Goal: Task Accomplishment & Management: Manage account settings

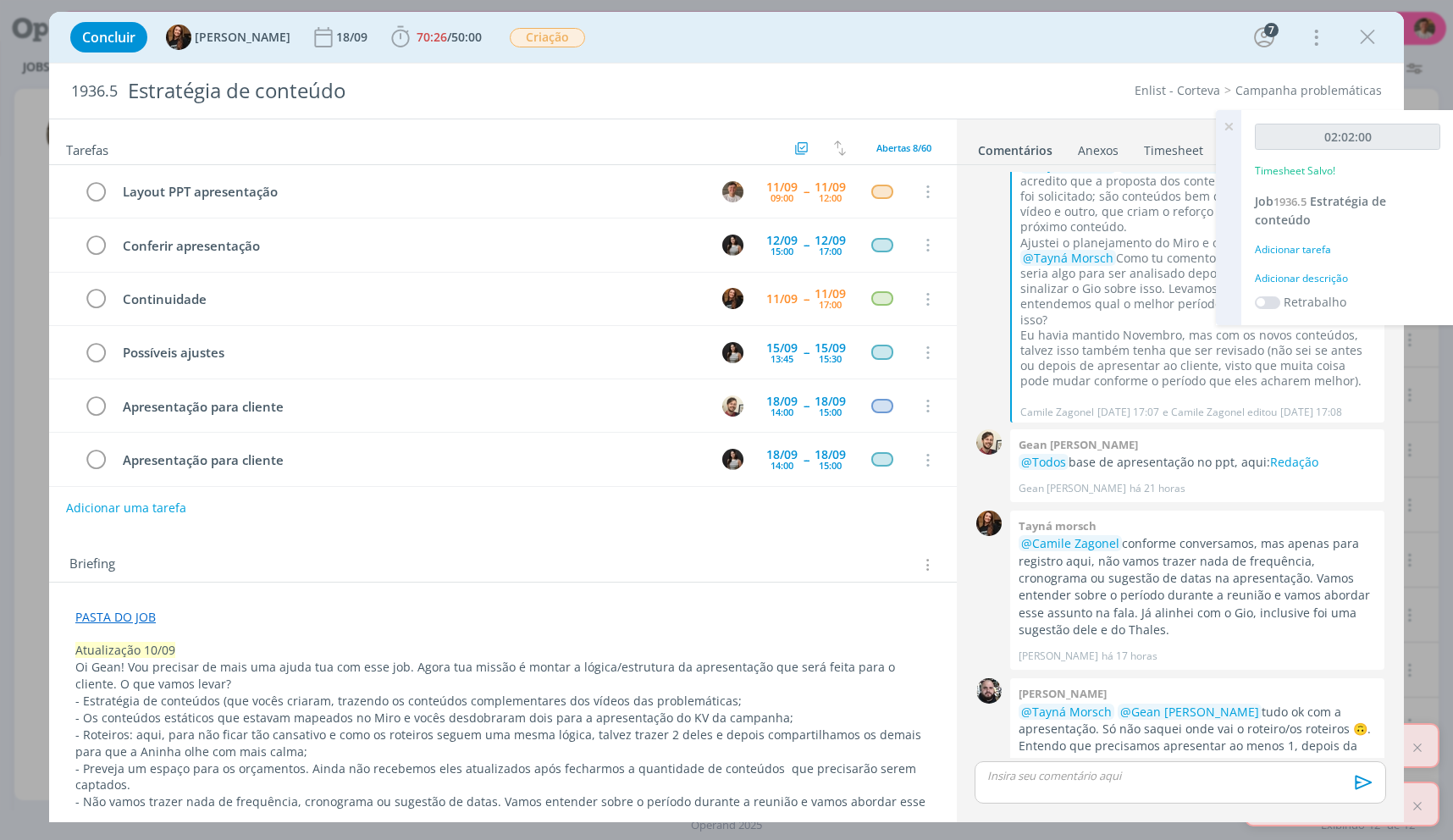
click at [1304, 268] on div "02:02:00 Timesheet Salvo! Job 1936.5 Estratégia de conteúdo Adicionar tarefa Ad…" at bounding box center [1347, 217] width 212 height 215
click at [1304, 273] on div "Adicionar descrição" at bounding box center [1347, 278] width 185 height 15
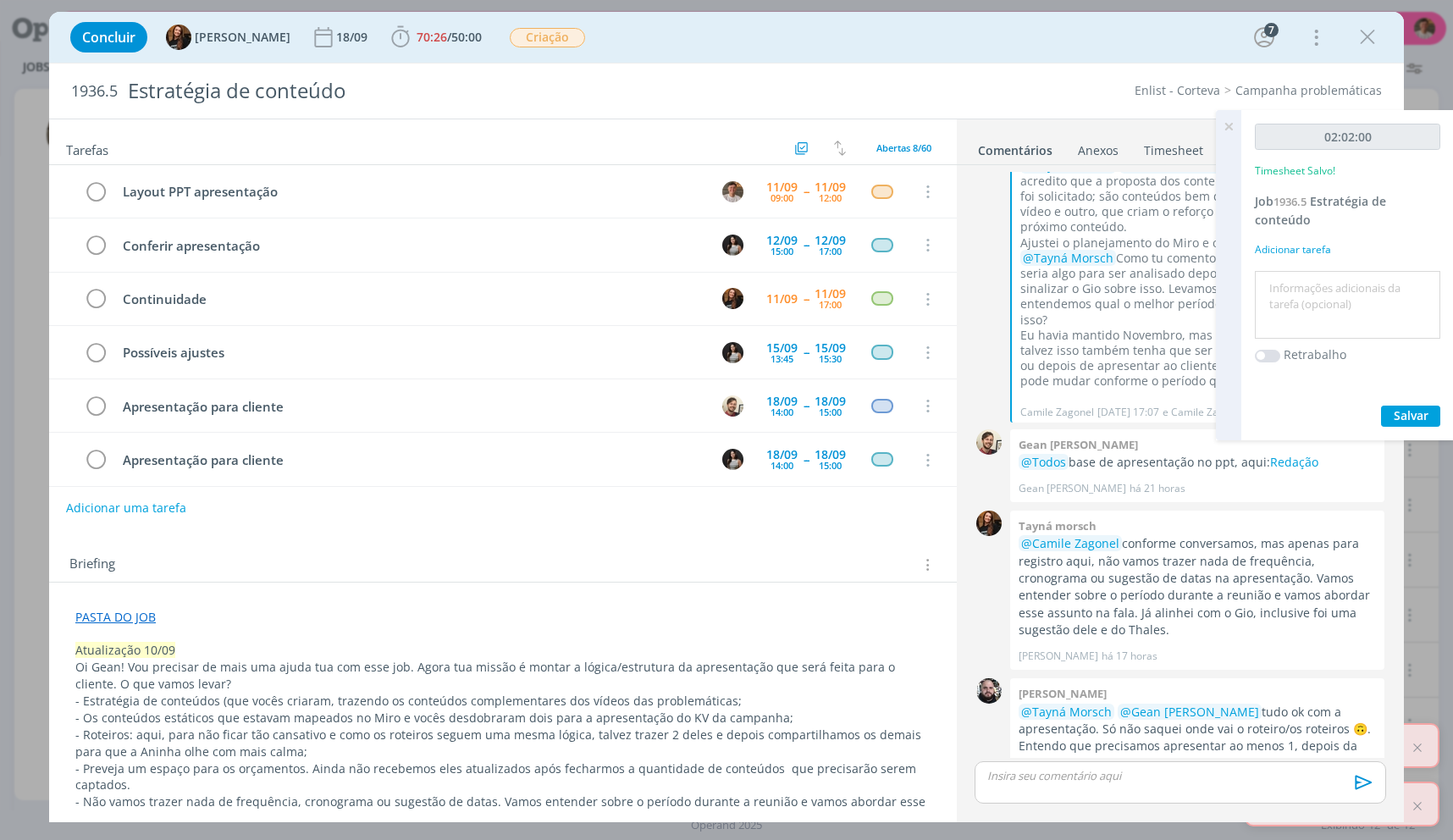
click at [1304, 284] on textarea at bounding box center [1347, 304] width 177 height 60
type textarea "Apresentação PPT"
click at [1381, 405] on button "Salvar" at bounding box center [1410, 416] width 59 height 21
click at [89, 197] on icon "dialog" at bounding box center [96, 192] width 23 height 25
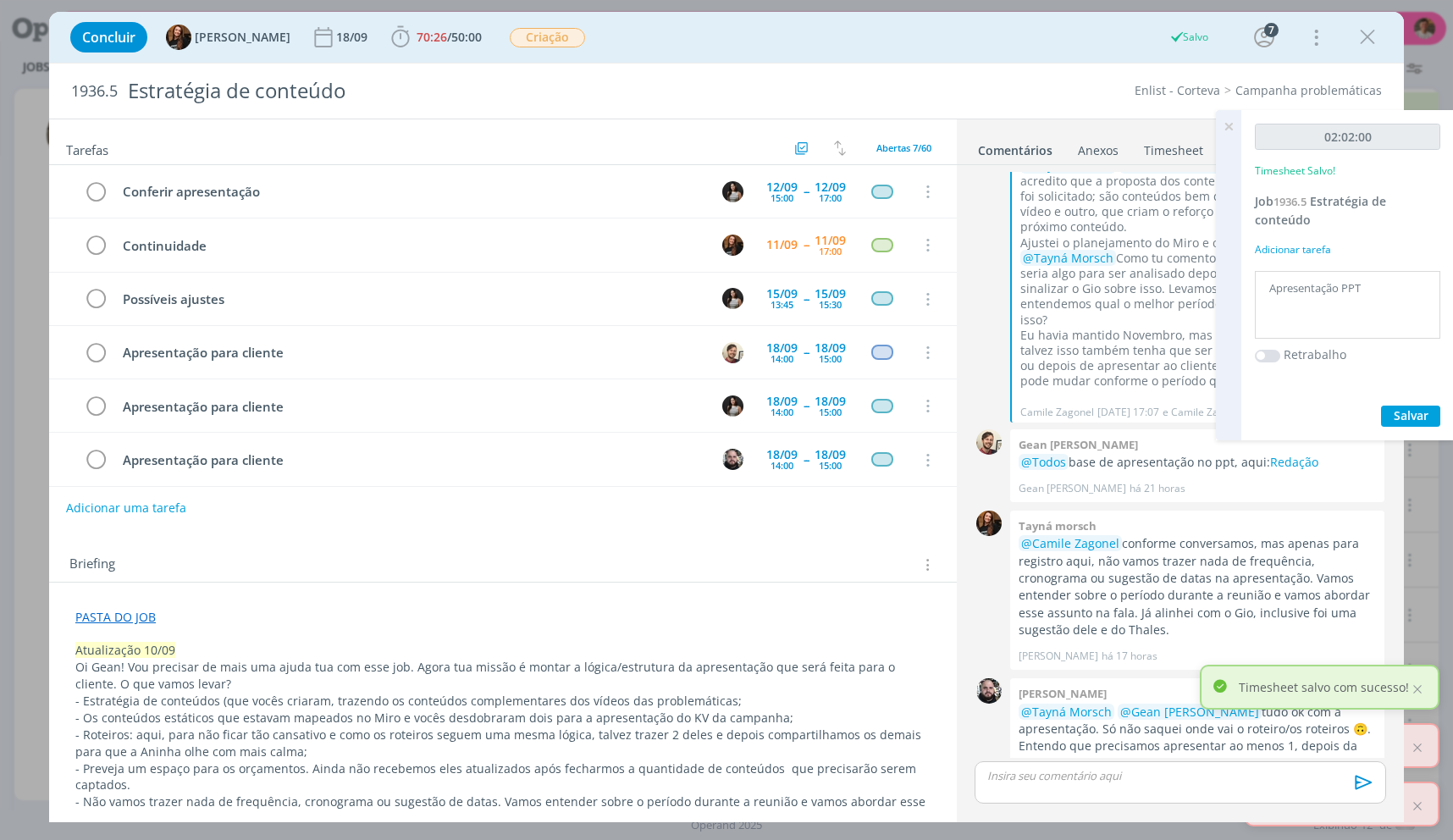
click at [1109, 769] on p "dialog" at bounding box center [1180, 775] width 385 height 15
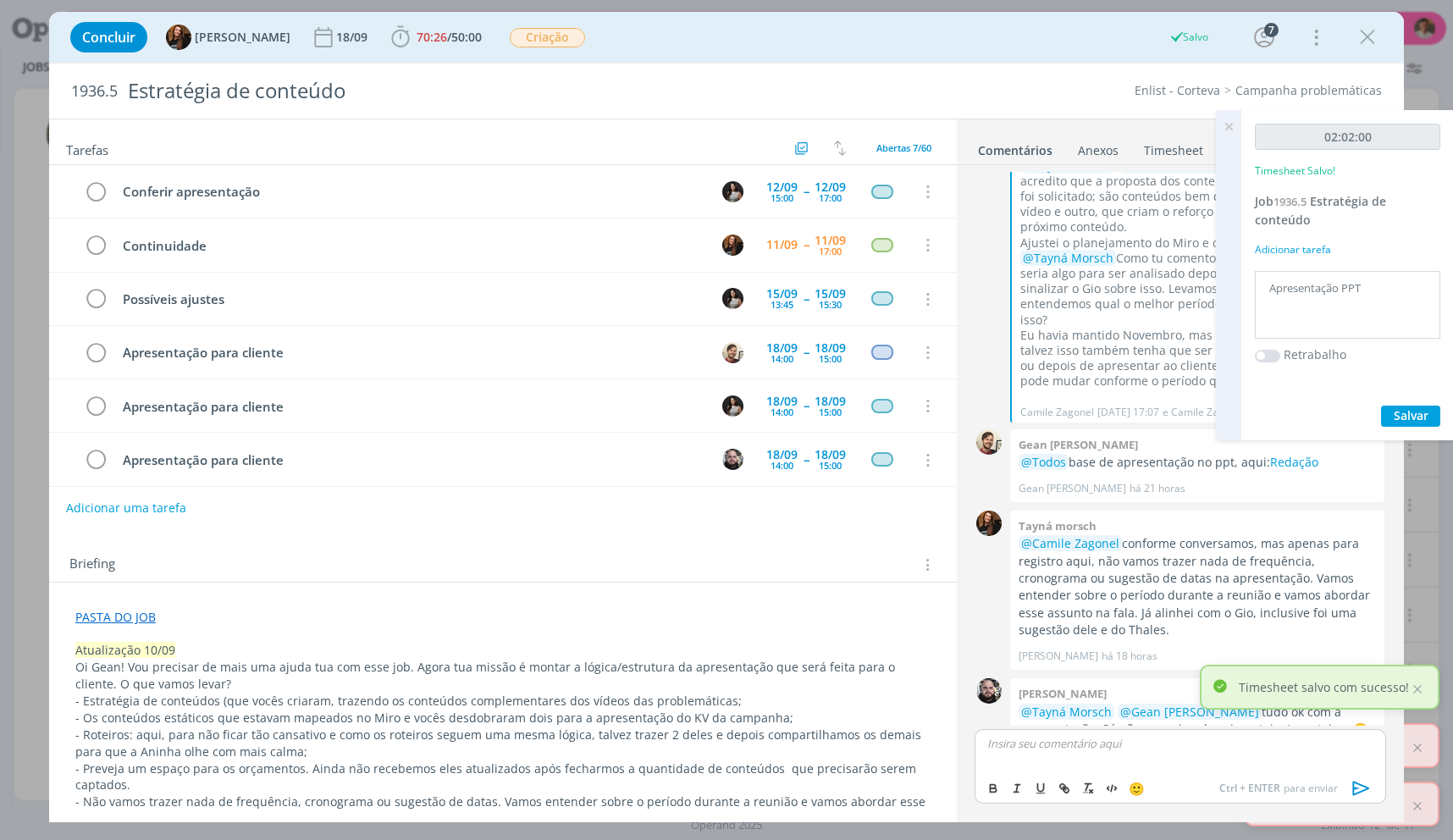
scroll to position [1652, 0]
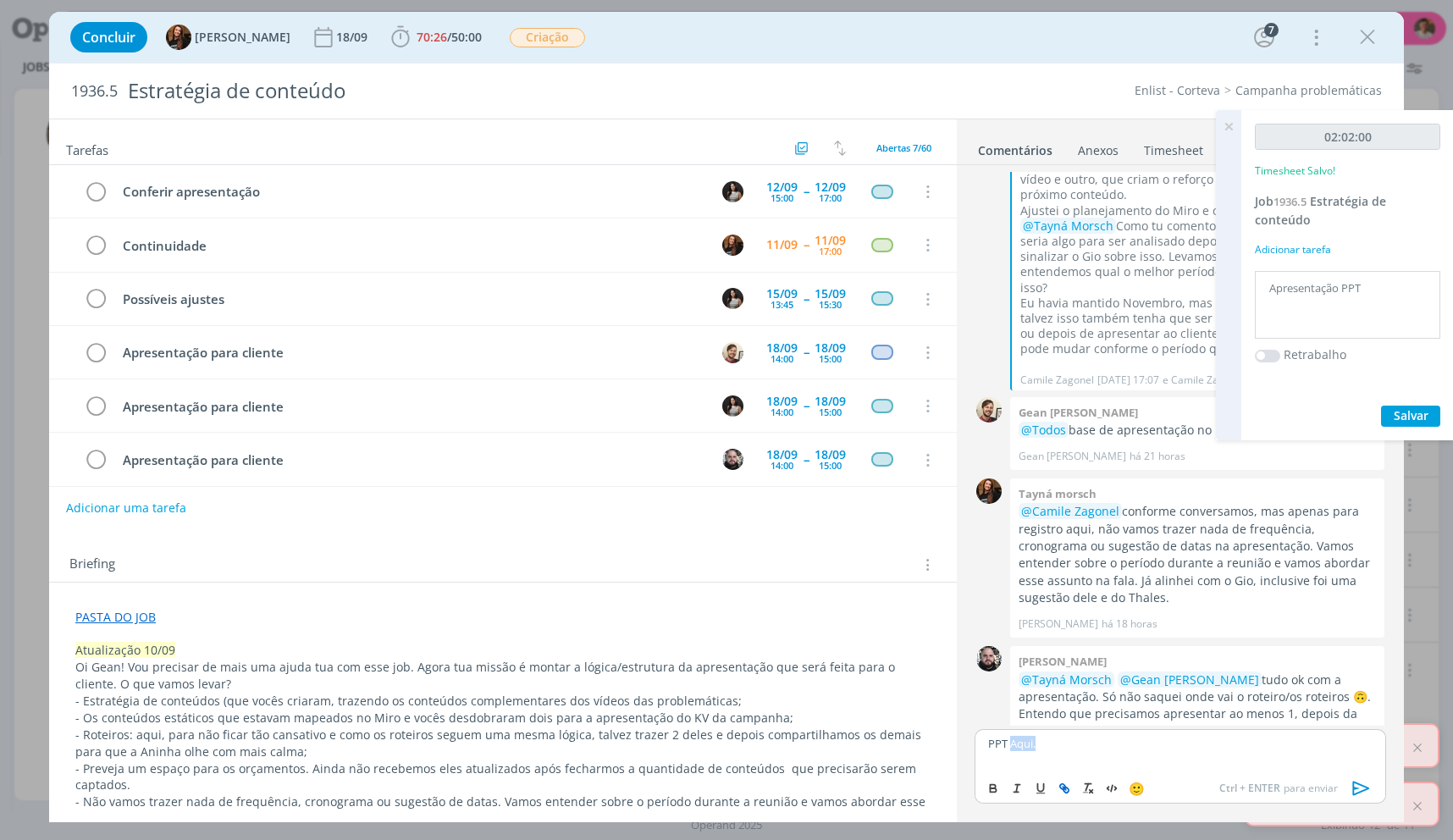
click at [1066, 790] on line "dialog" at bounding box center [1064, 788] width 4 height 4
paste input "[URL][DOMAIN_NAME]"
type input "[URL][DOMAIN_NAME]"
click at [1177, 715] on link "dialog" at bounding box center [1181, 710] width 44 height 15
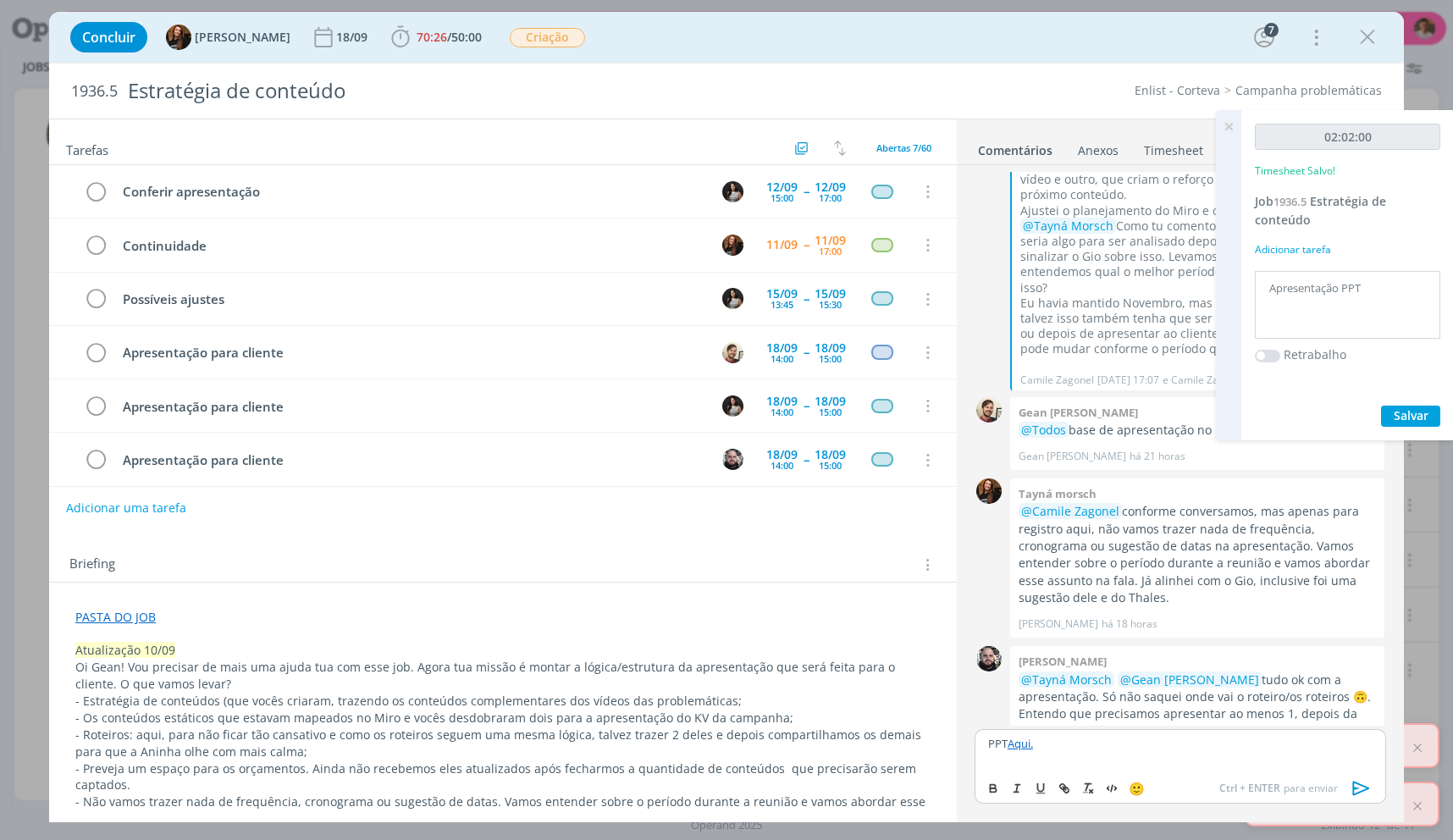
scroll to position [0, 0]
drag, startPoint x: 1375, startPoint y: 792, endPoint x: 1364, endPoint y: 792, distance: 11.0
click at [1375, 792] on button "dialog" at bounding box center [1361, 787] width 34 height 21
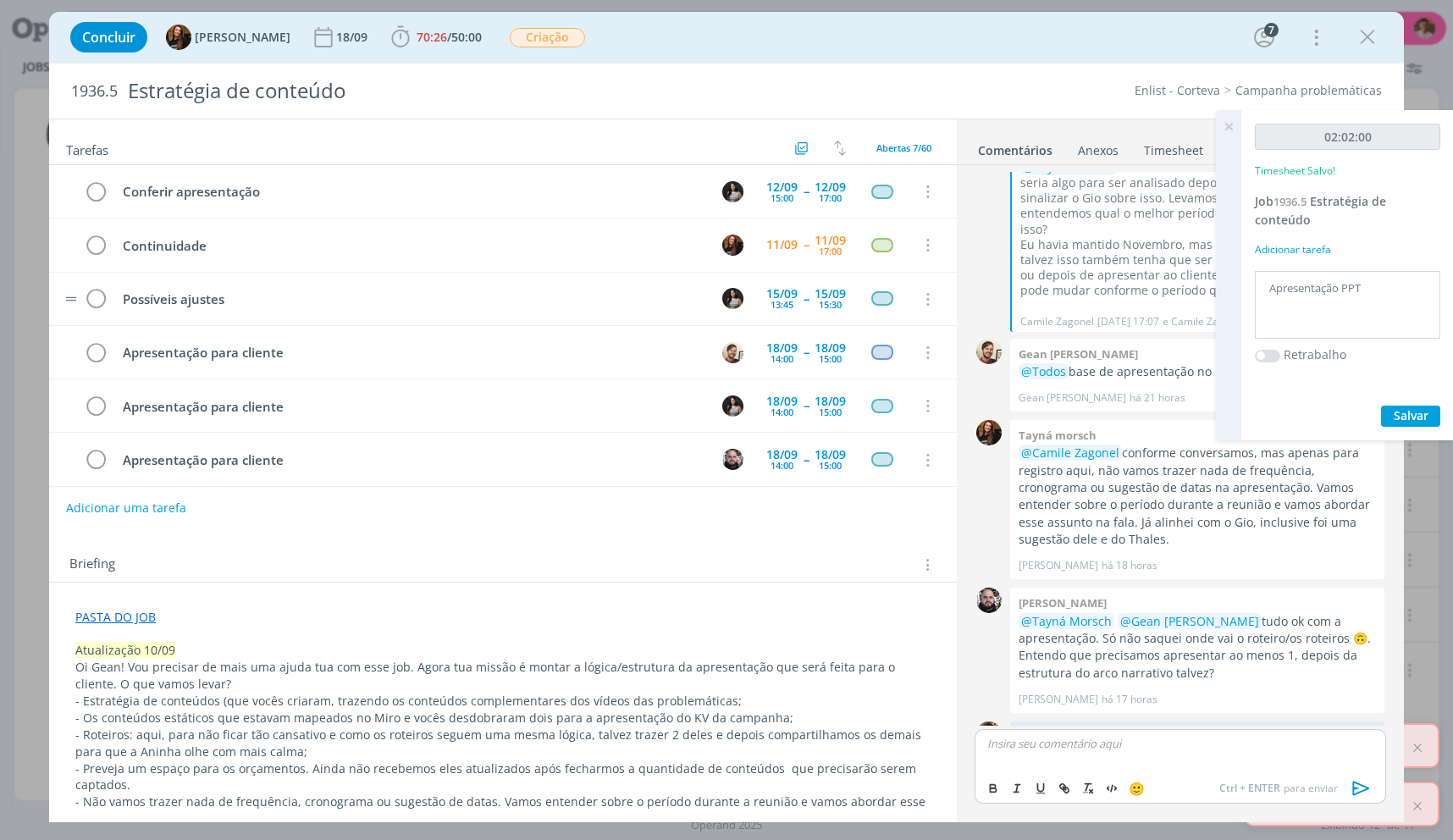
scroll to position [1716, 0]
drag, startPoint x: 1365, startPoint y: 44, endPoint x: 1330, endPoint y: 94, distance: 61.0
click at [1365, 44] on icon "dialog" at bounding box center [1367, 37] width 25 height 25
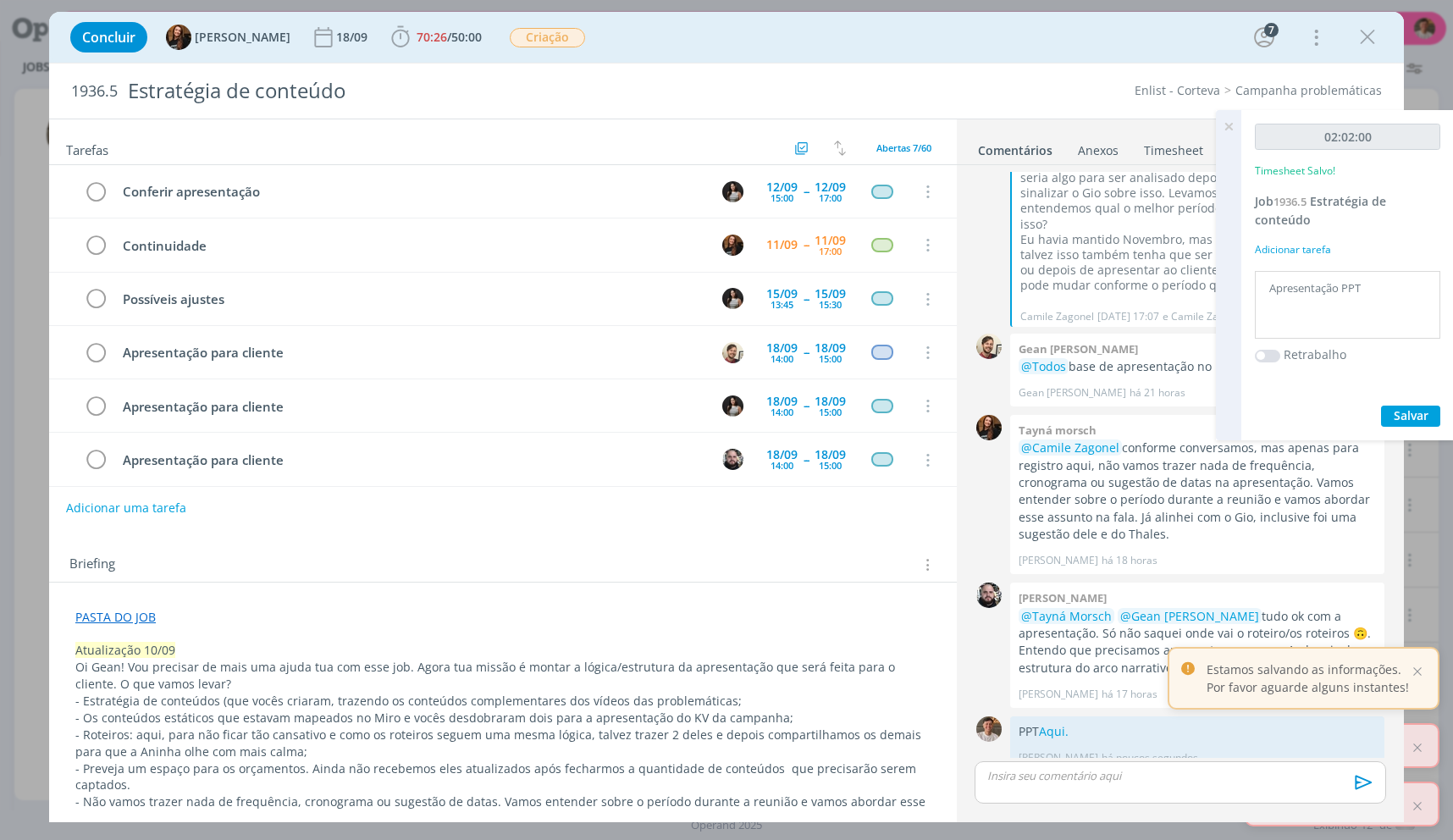
scroll to position [1684, 0]
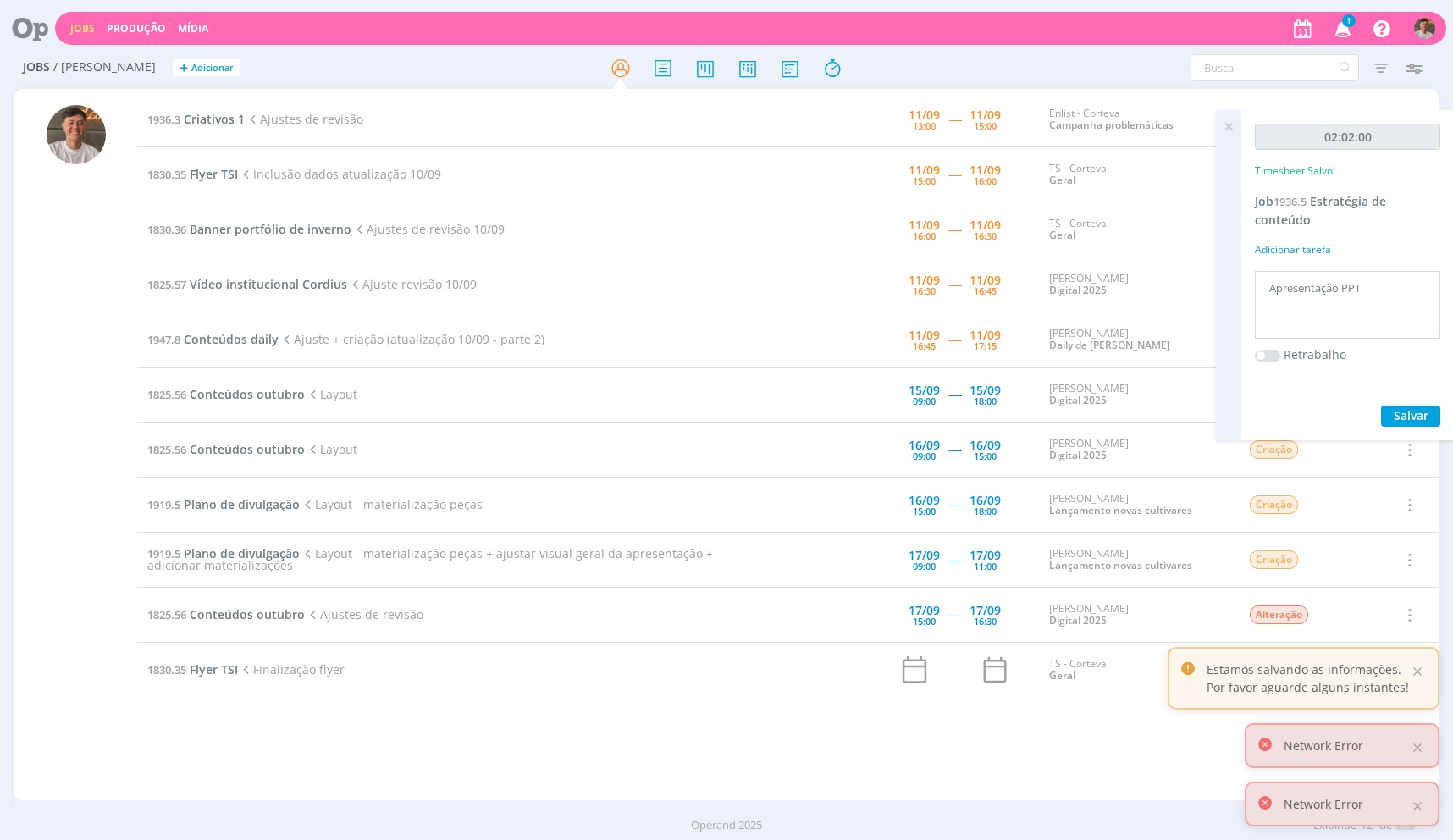
click at [1221, 131] on div at bounding box center [726, 420] width 1453 height 840
click at [1229, 127] on icon at bounding box center [1228, 126] width 30 height 33
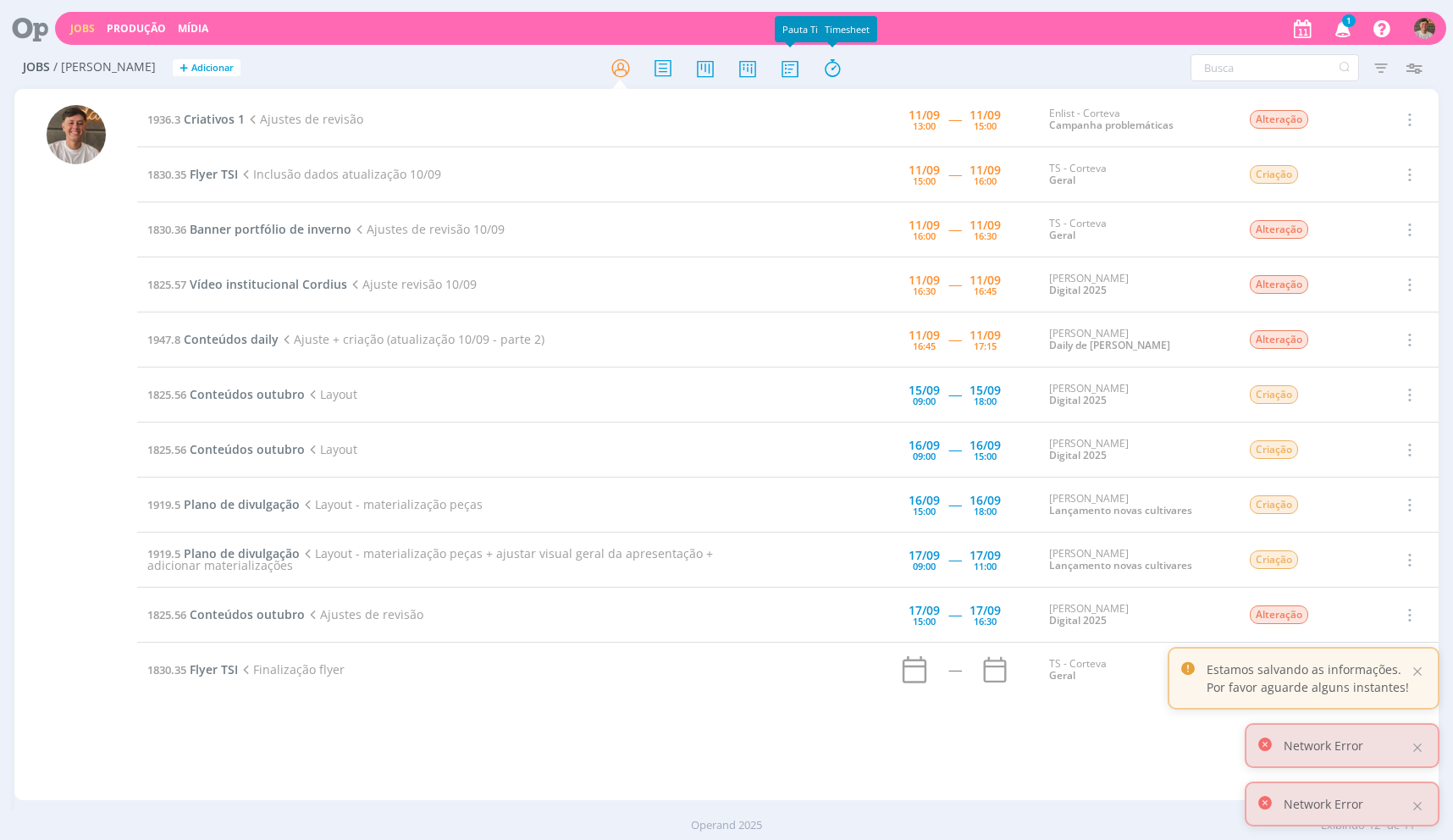
drag, startPoint x: 892, startPoint y: 64, endPoint x: 927, endPoint y: 243, distance: 182.4
click at [892, 64] on div at bounding box center [726, 68] width 475 height 30
